Goal: Task Accomplishment & Management: Use online tool/utility

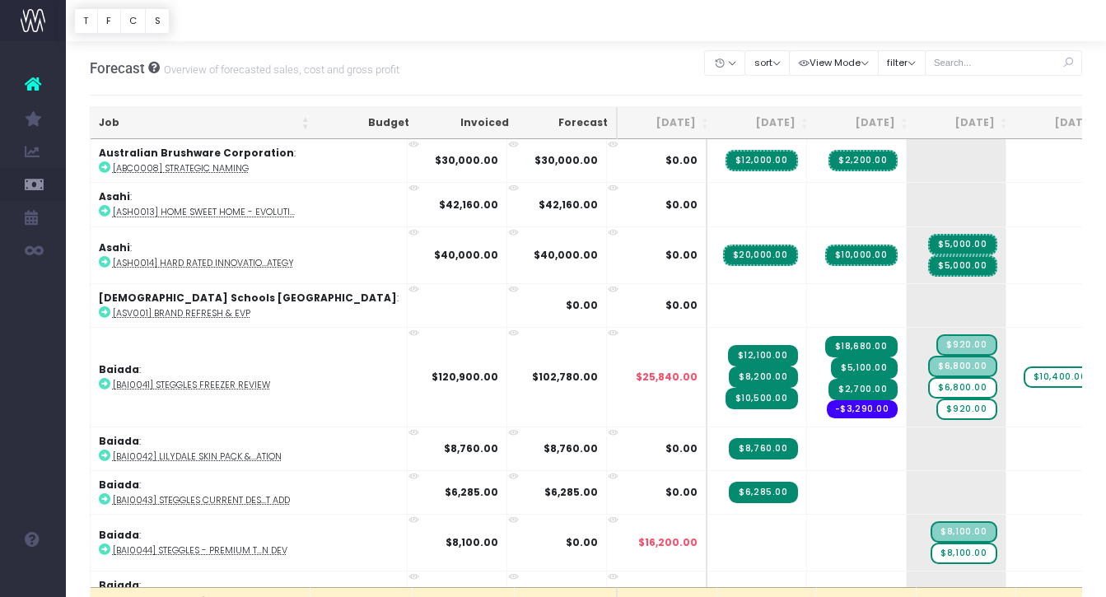
scroll to position [0, 269]
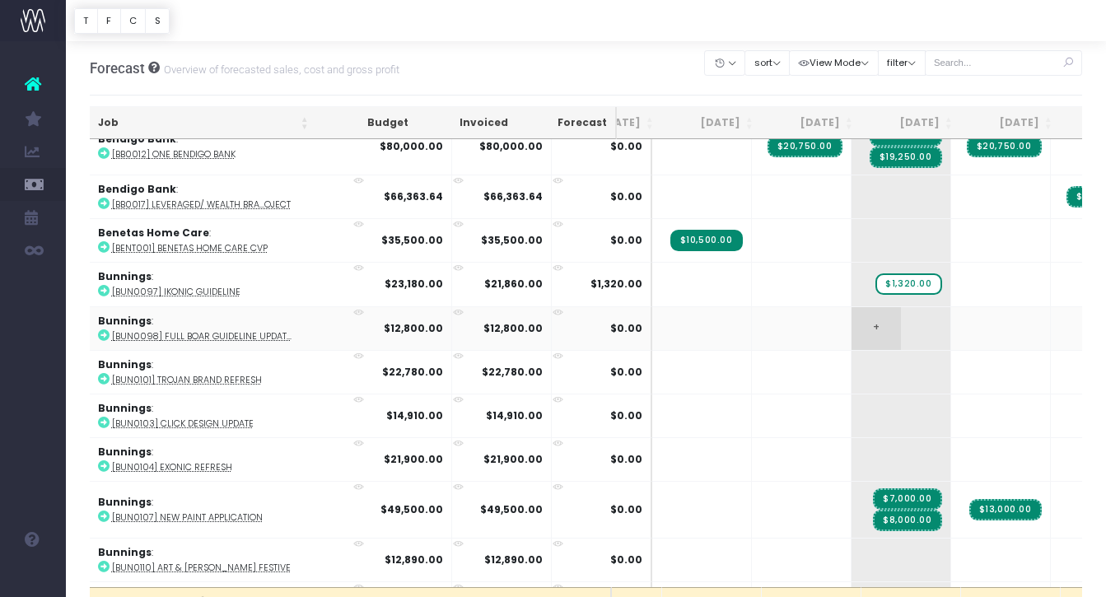
scroll to position [575, 55]
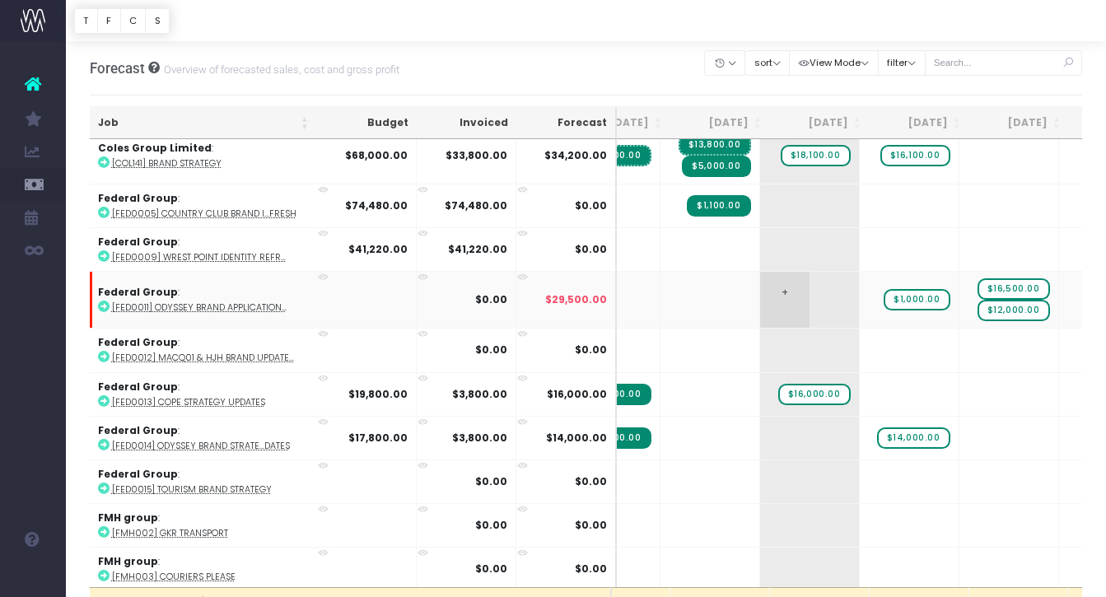
scroll to position [0, 152]
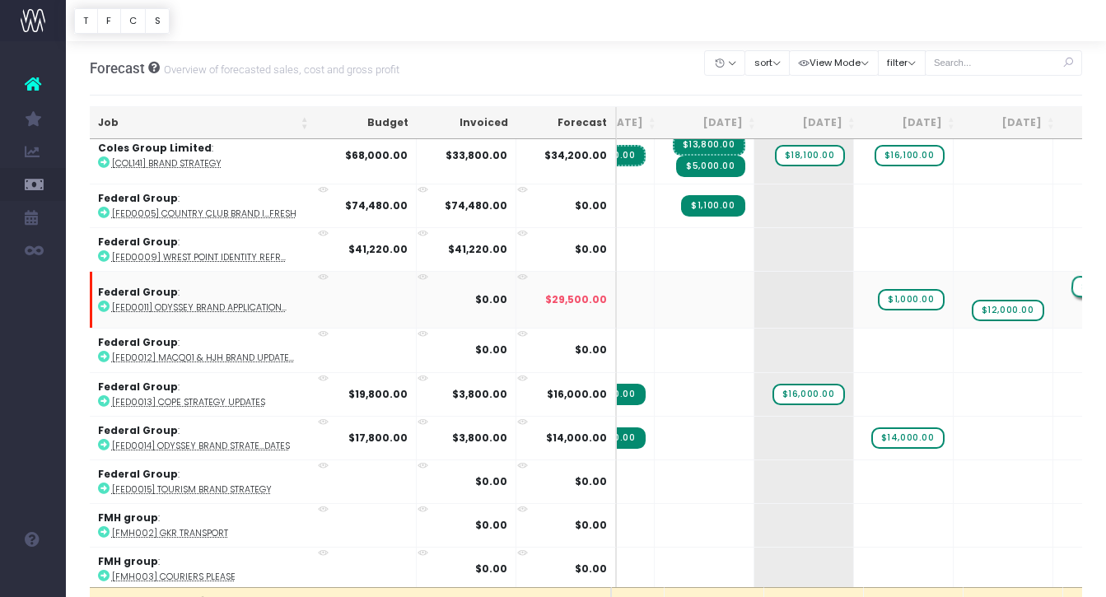
drag, startPoint x: 919, startPoint y: 285, endPoint x: 1003, endPoint y: 282, distance: 84.1
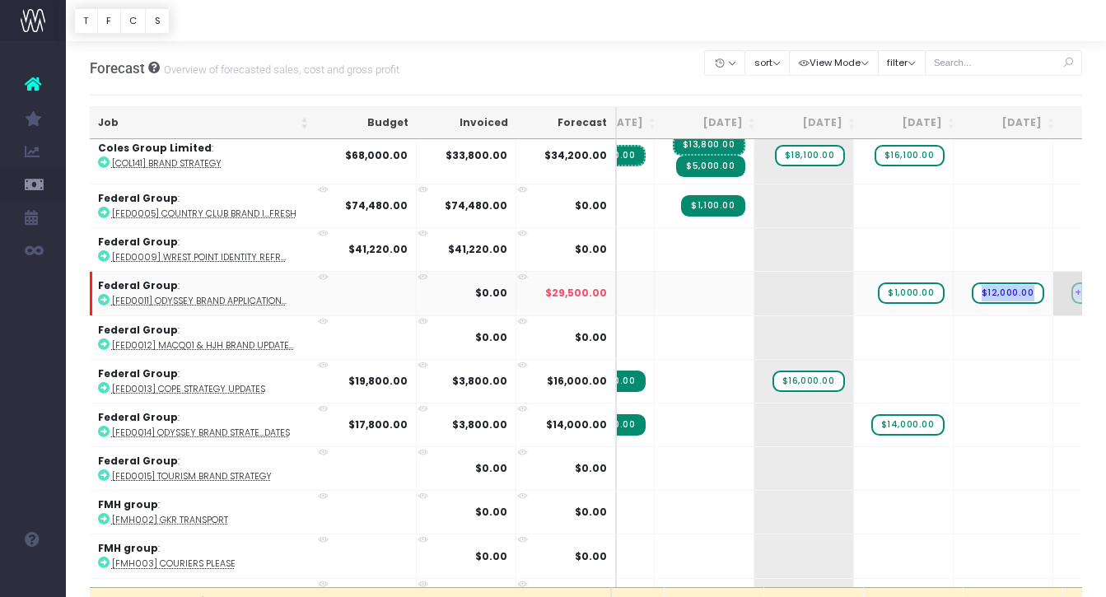
drag, startPoint x: 911, startPoint y: 287, endPoint x: 1013, endPoint y: 283, distance: 102.2
click at [1013, 283] on tr "Federal Group : [FED0011] Odyssey Brand Application... $0.00 $29,500.00 + + $1,…" at bounding box center [944, 293] width 2012 height 44
drag, startPoint x: 921, startPoint y: 291, endPoint x: 1019, endPoint y: 305, distance: 99.1
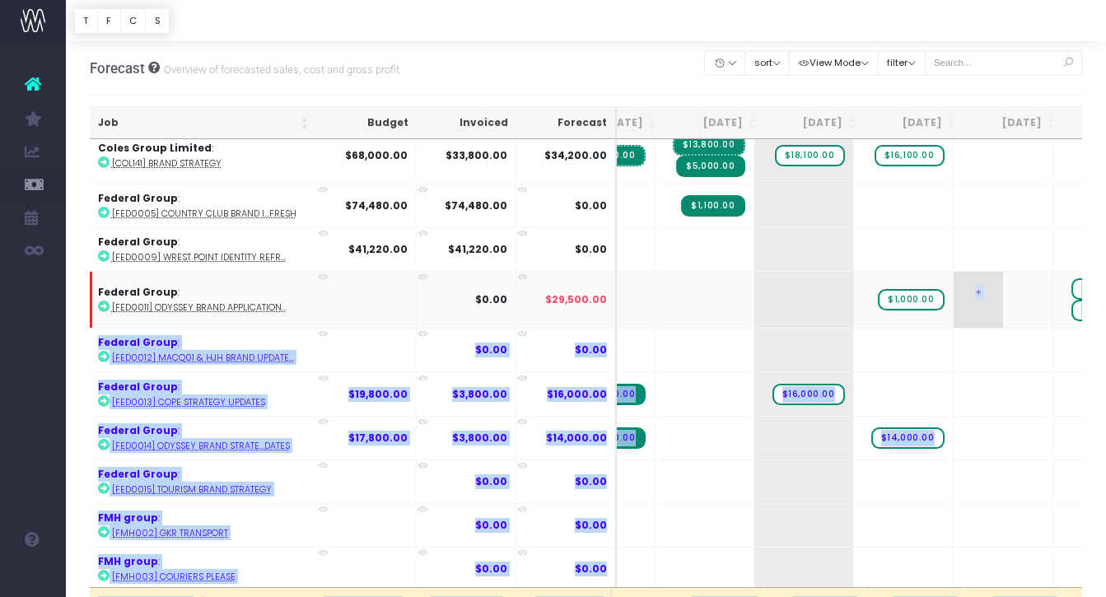
drag, startPoint x: 832, startPoint y: 295, endPoint x: 918, endPoint y: 294, distance: 86.5
drag, startPoint x: 827, startPoint y: 296, endPoint x: 899, endPoint y: 297, distance: 72.5
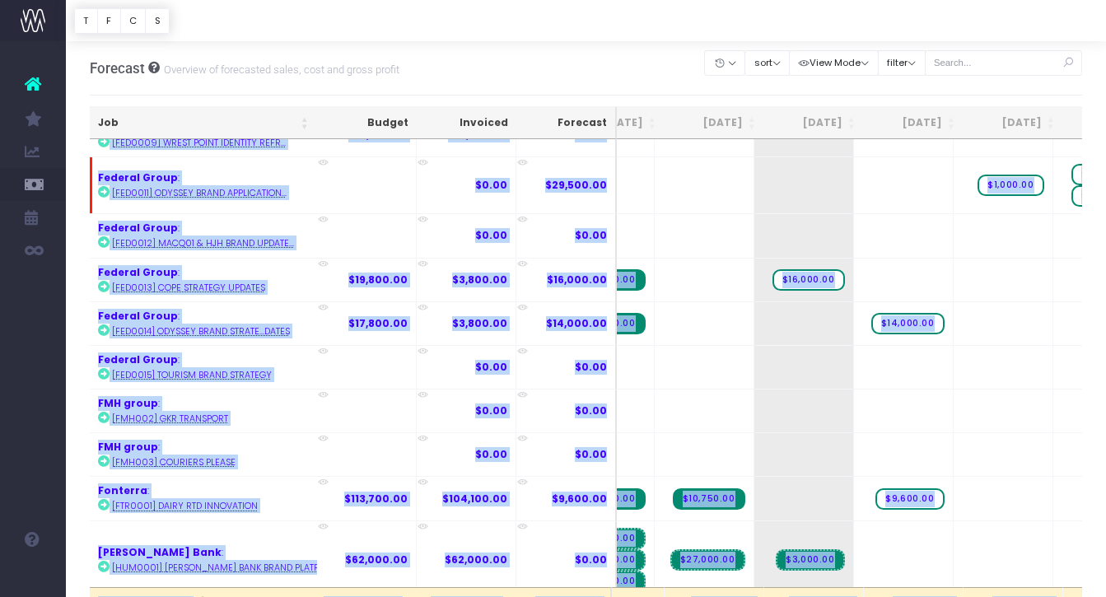
scroll to position [1598, 152]
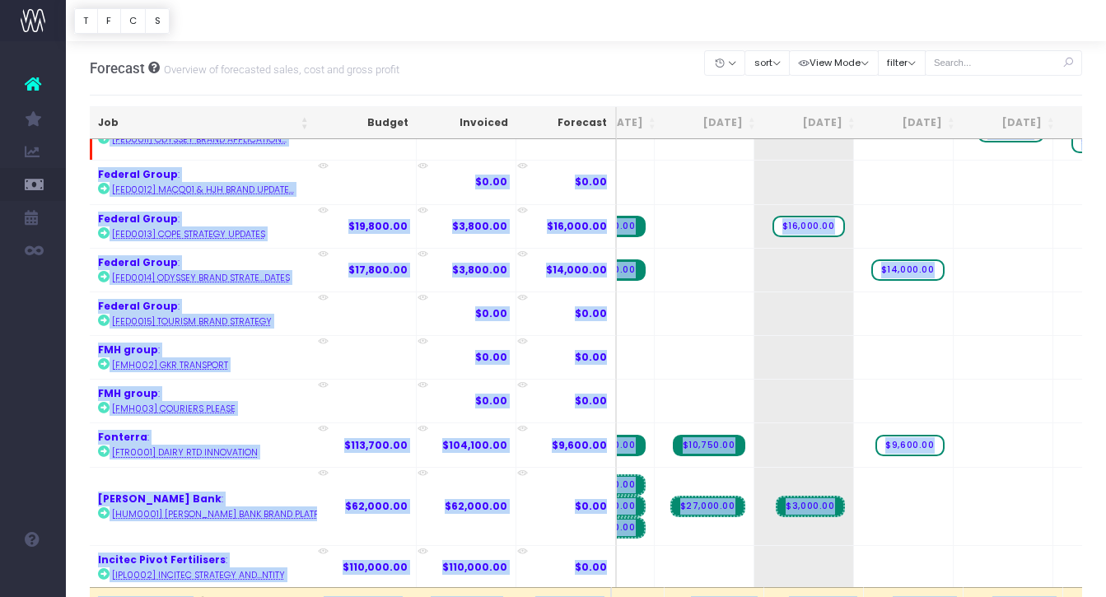
click at [953, 382] on td "+" at bounding box center [1003, 401] width 100 height 44
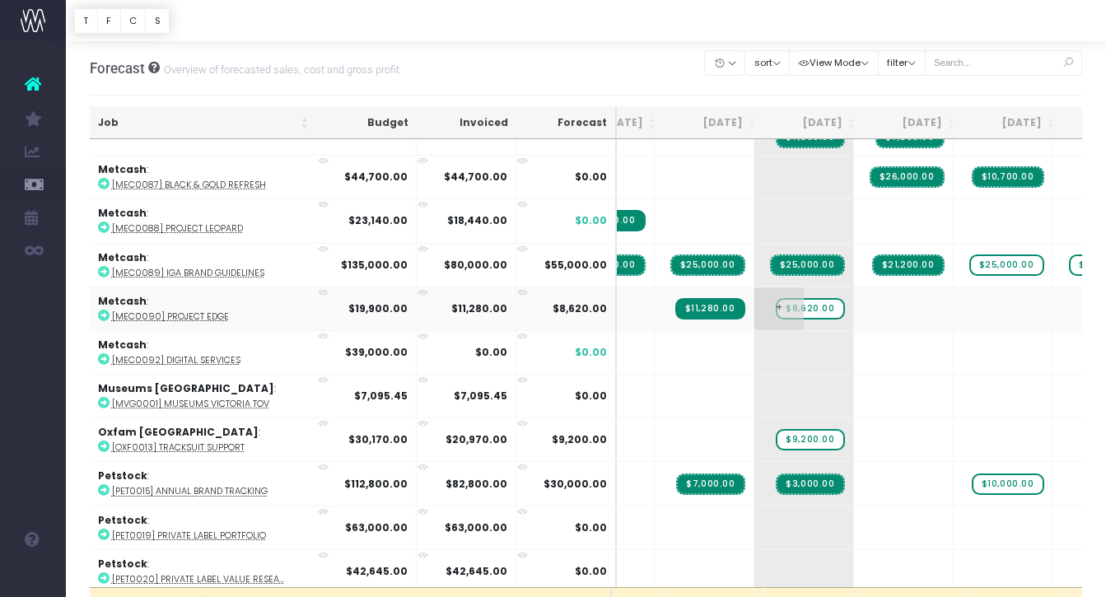
scroll to position [2511, 152]
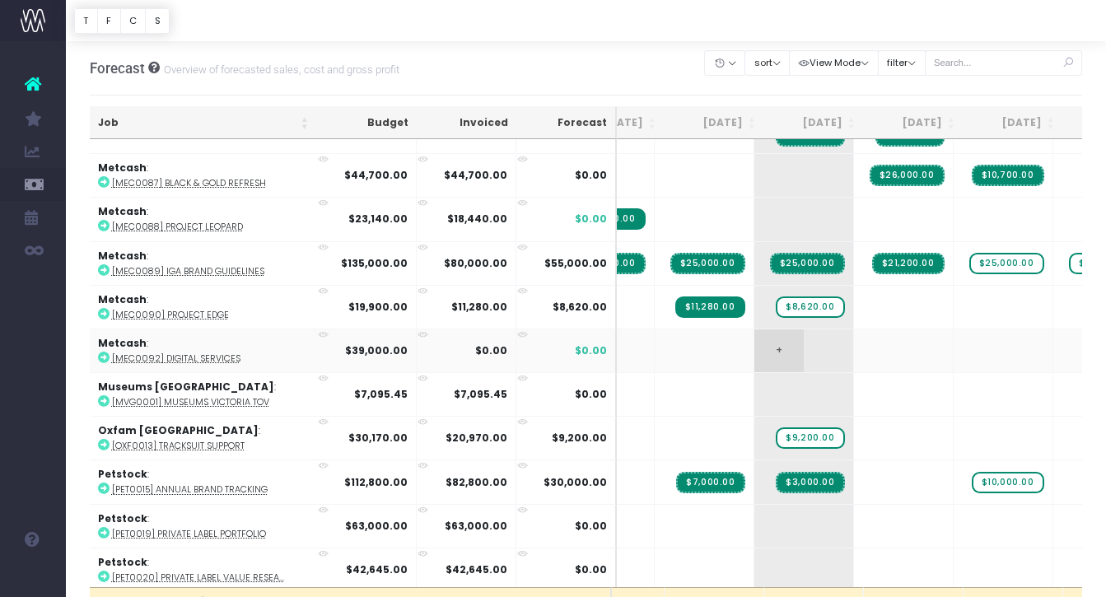
click at [754, 342] on span "+" at bounding box center [778, 350] width 49 height 43
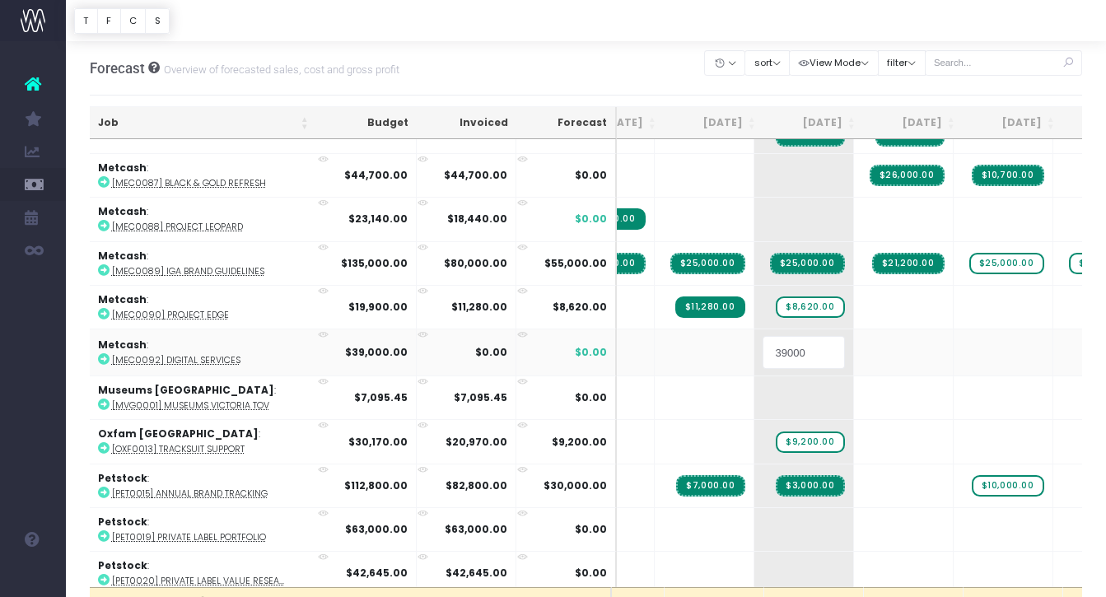
click at [762, 343] on input "39000" at bounding box center [803, 352] width 82 height 33
drag, startPoint x: 740, startPoint y: 343, endPoint x: 663, endPoint y: 343, distance: 77.4
click at [663, 343] on tr "Metcash : [MEC0092] Digital Services $39,000.00 $0.00 $0.00 39000 + + + + + + +…" at bounding box center [944, 352] width 2012 height 47
type input "15,000"
click at [784, 389] on body "Oh my... this is bad. wayahead wasn't able to load this page. Please contact su…" at bounding box center [553, 298] width 1106 height 597
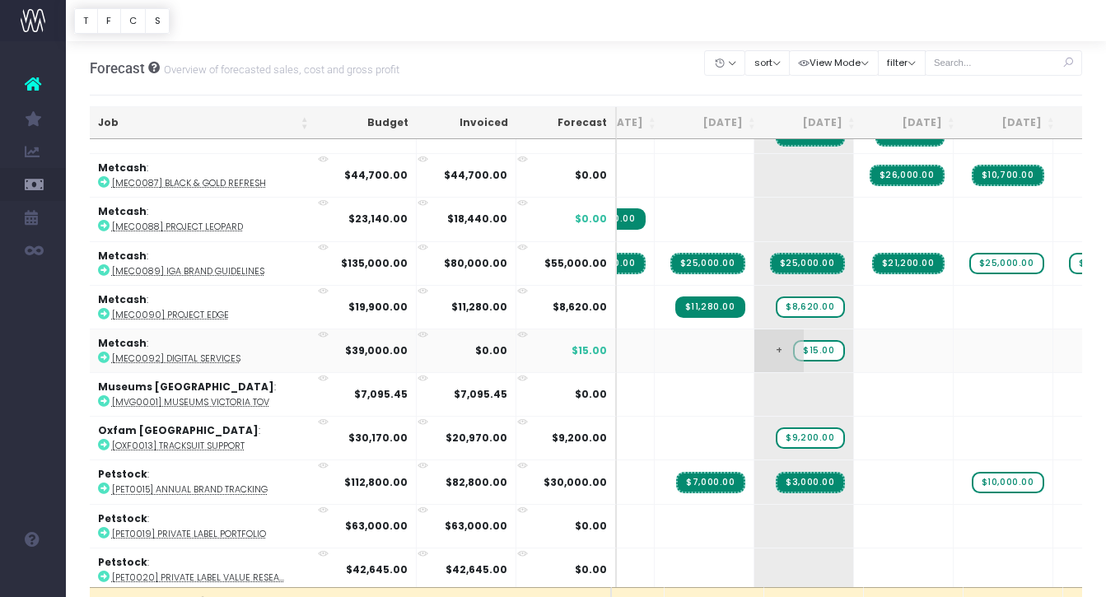
click at [793, 342] on span "$15.00" at bounding box center [819, 350] width 52 height 21
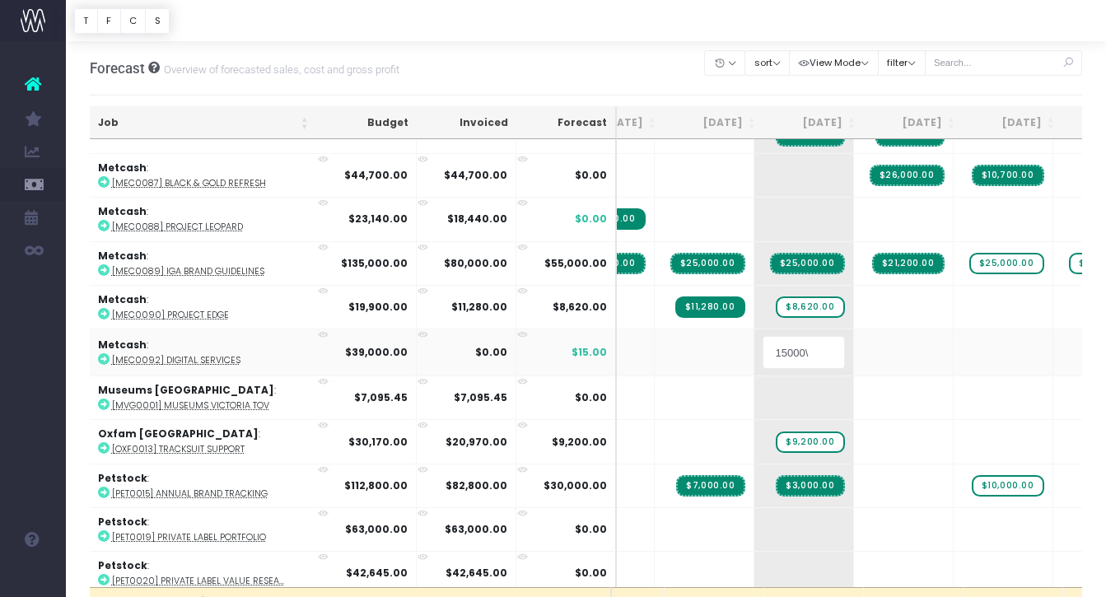
type input "15000"
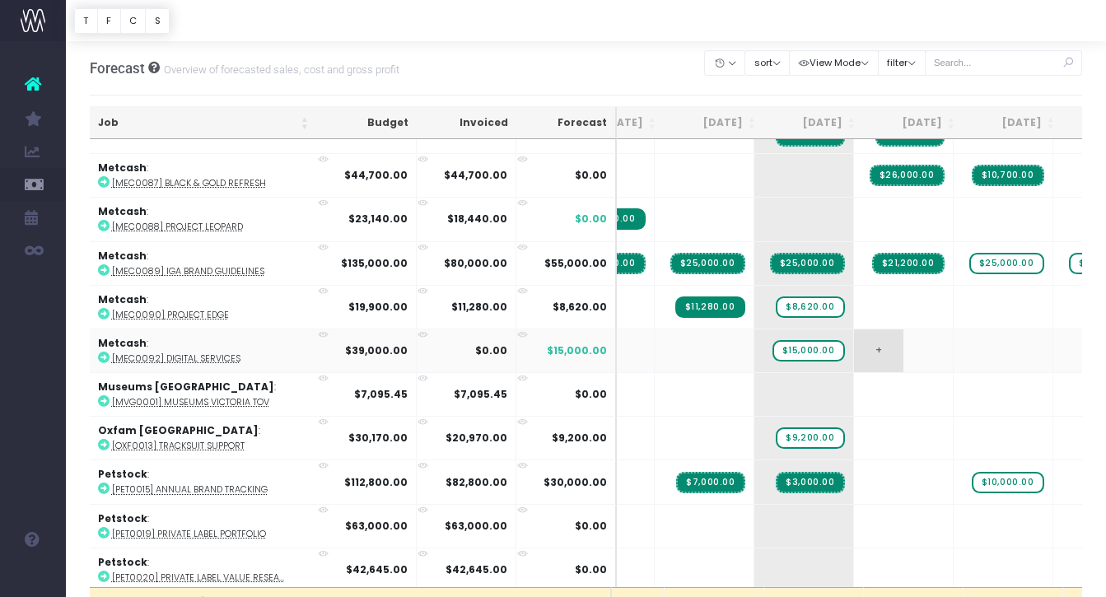
click at [854, 347] on span "+" at bounding box center [878, 350] width 49 height 43
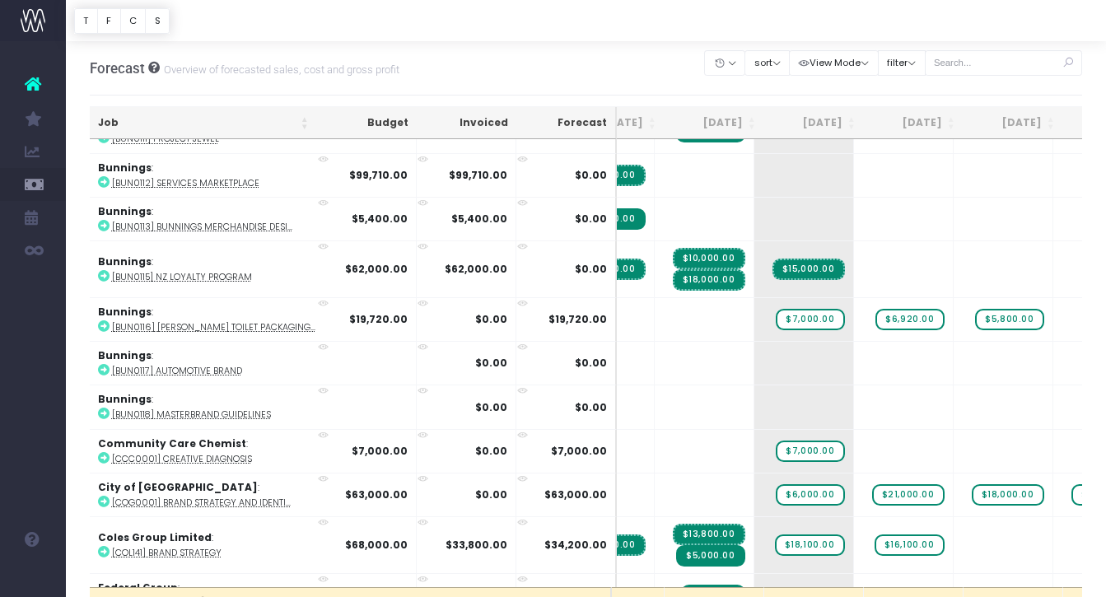
scroll to position [1029, 152]
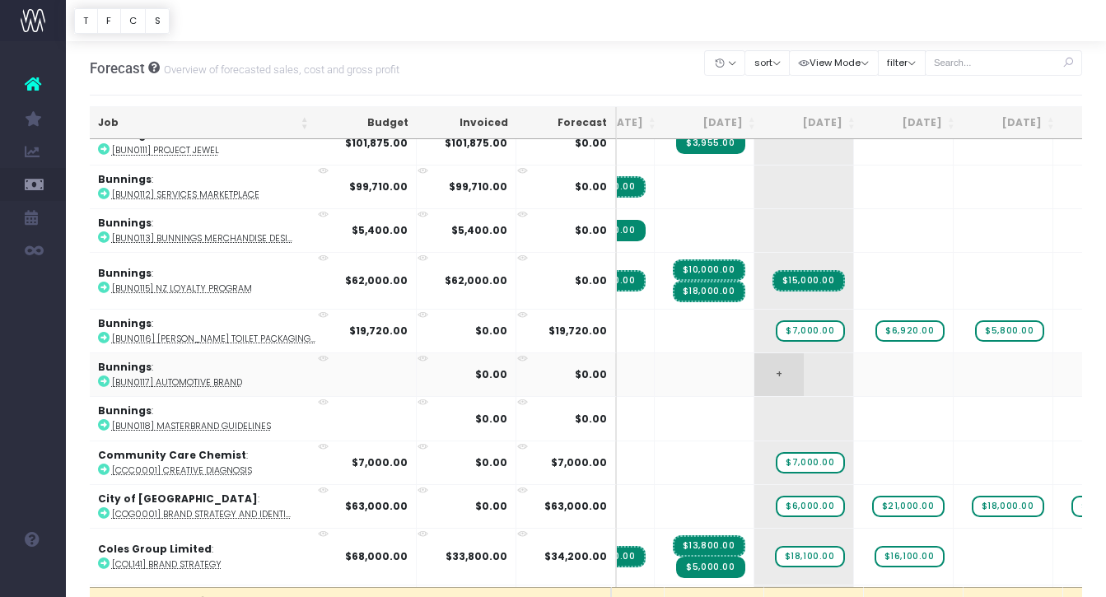
click at [754, 370] on span "+" at bounding box center [778, 374] width 49 height 43
click at [754, 371] on span "+" at bounding box center [778, 374] width 49 height 43
click at [754, 367] on span "+" at bounding box center [778, 374] width 49 height 43
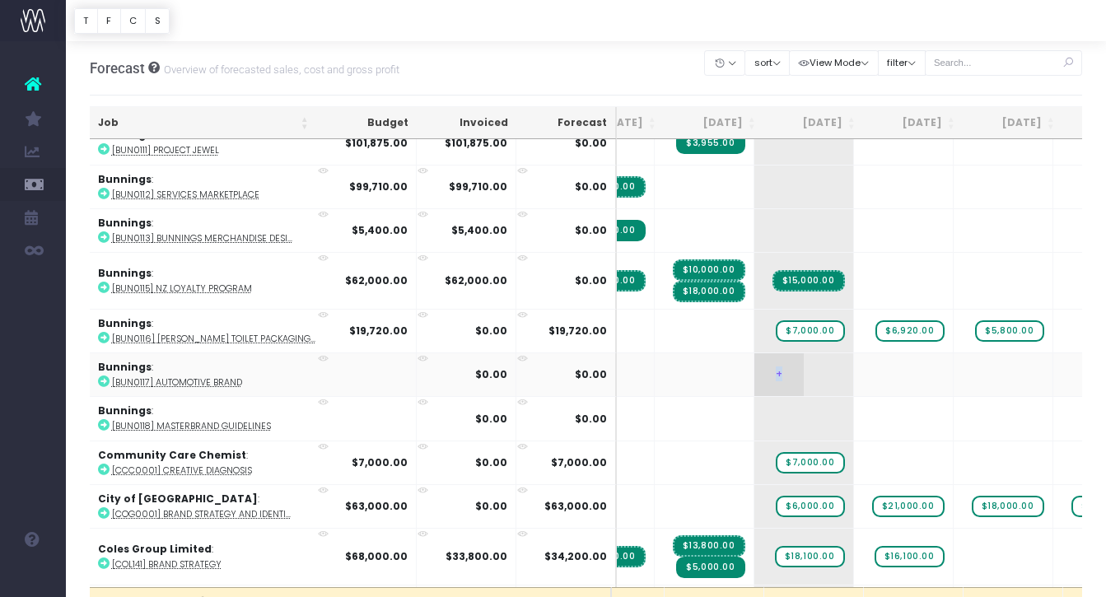
click at [754, 367] on span "+" at bounding box center [778, 374] width 49 height 43
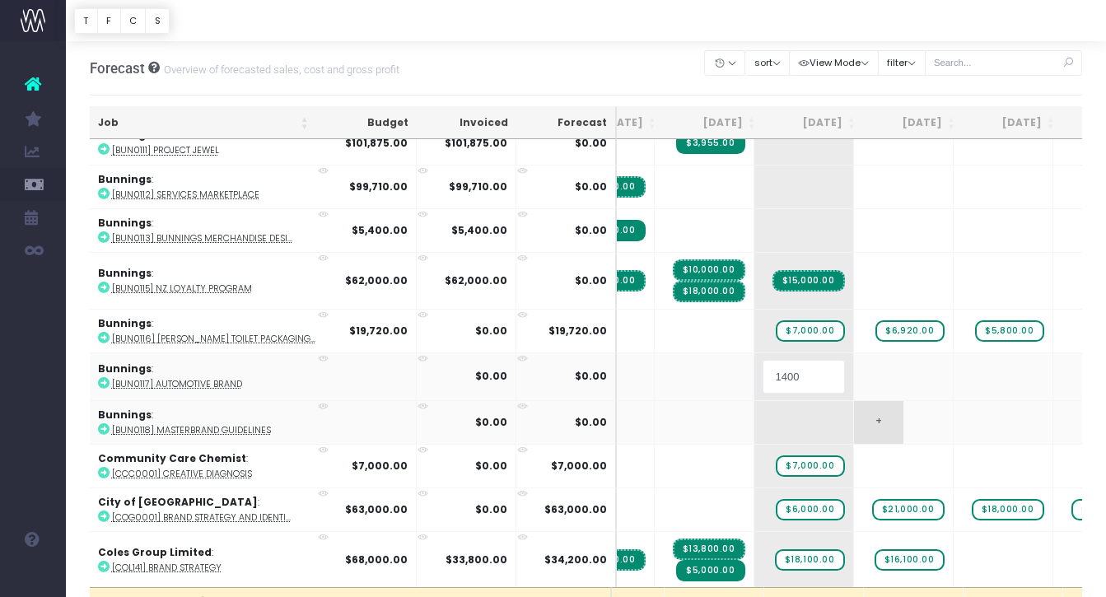
type input "14000"
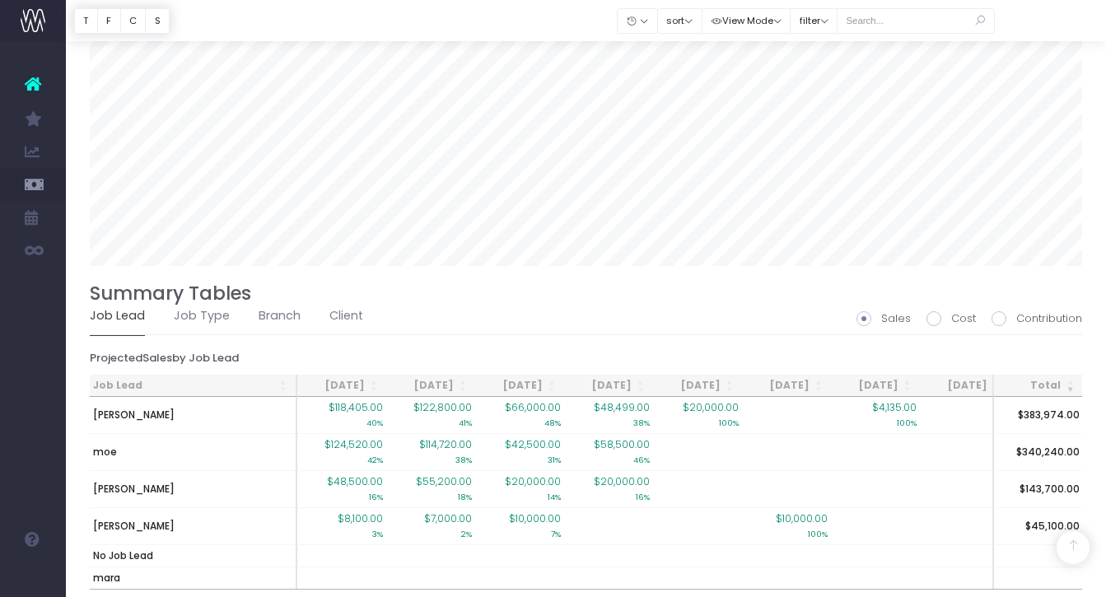
scroll to position [1120, 0]
